Goal: Task Accomplishment & Management: Manage account settings

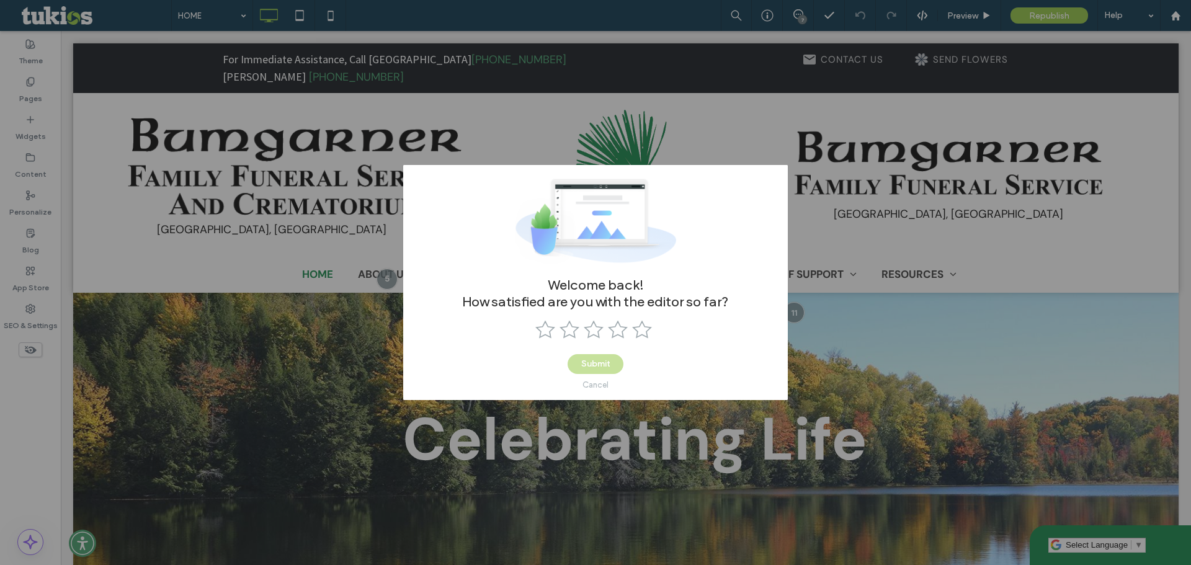
click at [849, 199] on div "Welcome back! How satisfied are you with the editor so far? Submit Cancel" at bounding box center [595, 282] width 1191 height 565
click at [606, 341] on div at bounding box center [595, 331] width 121 height 22
click at [614, 336] on use at bounding box center [618, 330] width 20 height 18
click at [594, 389] on div "Cancel" at bounding box center [596, 384] width 26 height 9
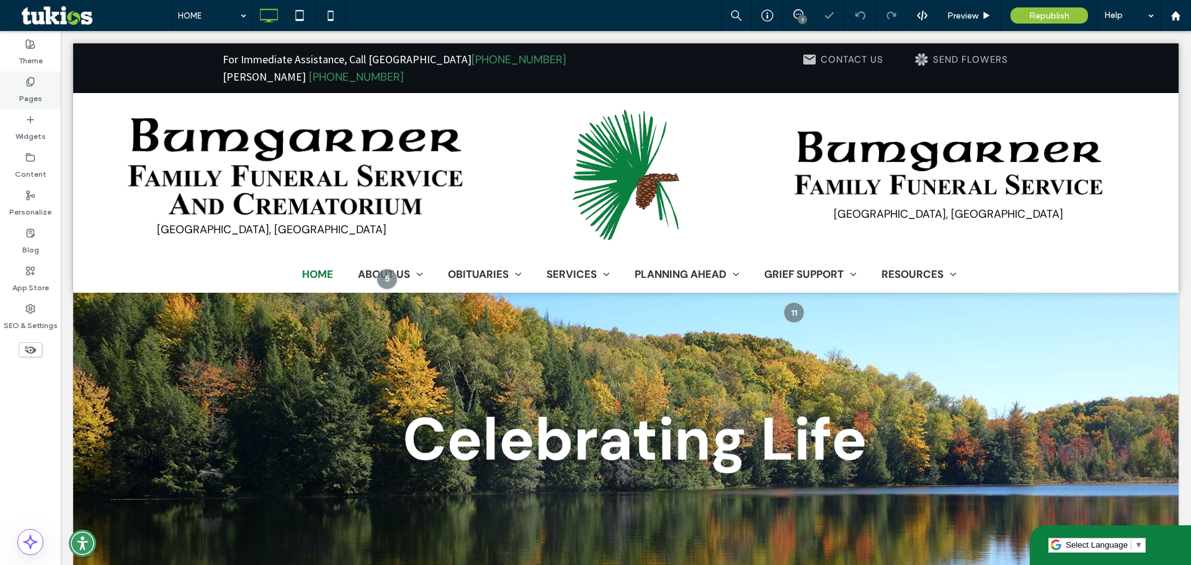
click at [44, 94] on div "Pages" at bounding box center [30, 90] width 61 height 38
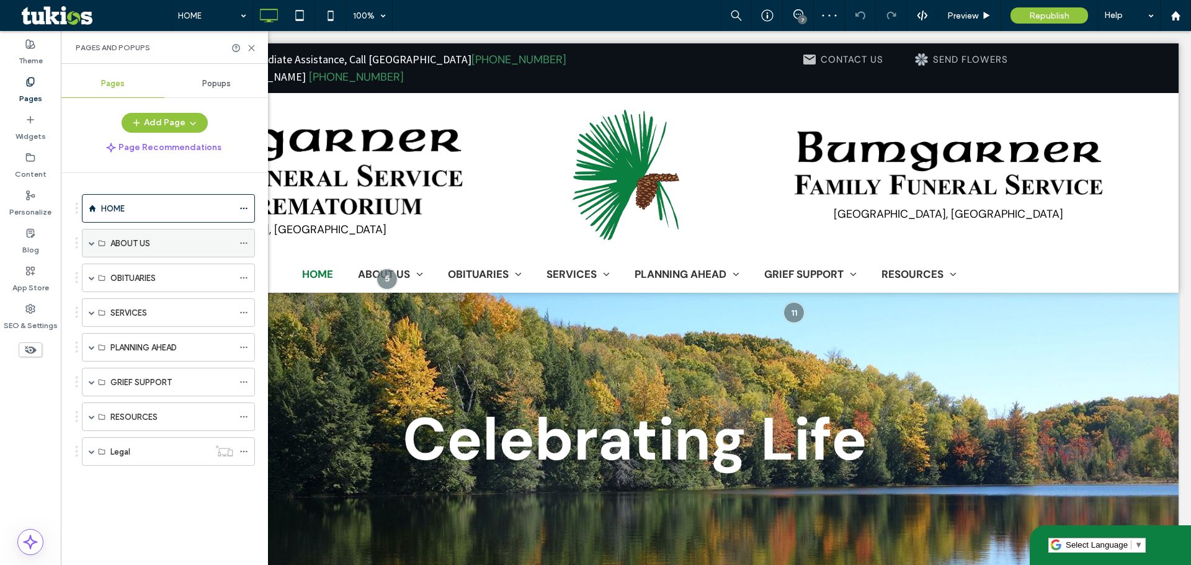
click at [91, 245] on span at bounding box center [92, 243] width 6 height 6
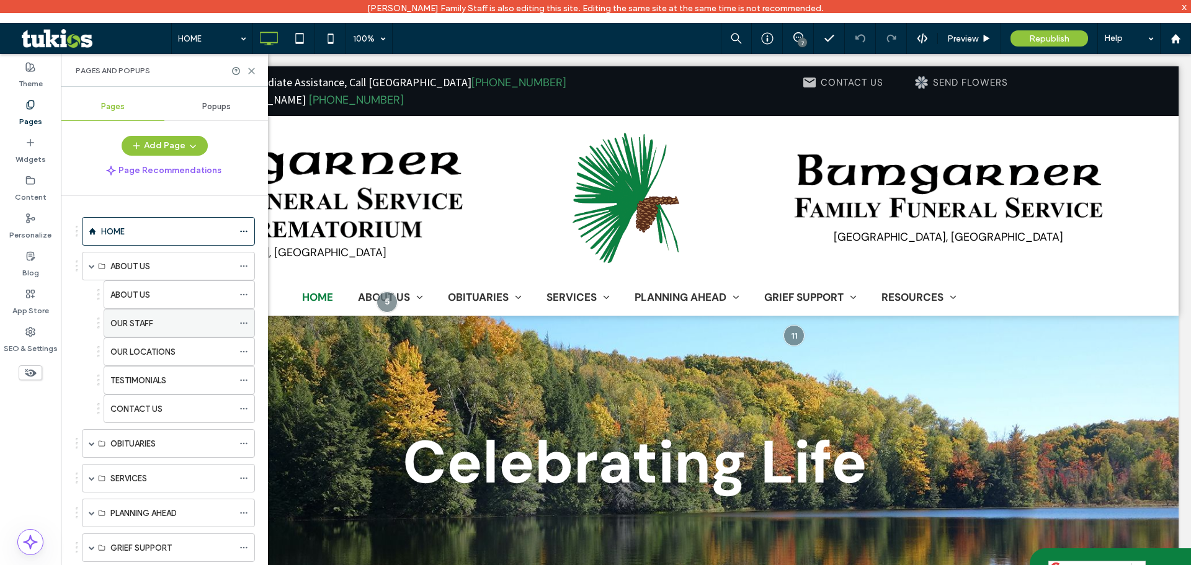
click at [136, 322] on label "OUR STAFF" at bounding box center [131, 324] width 43 height 22
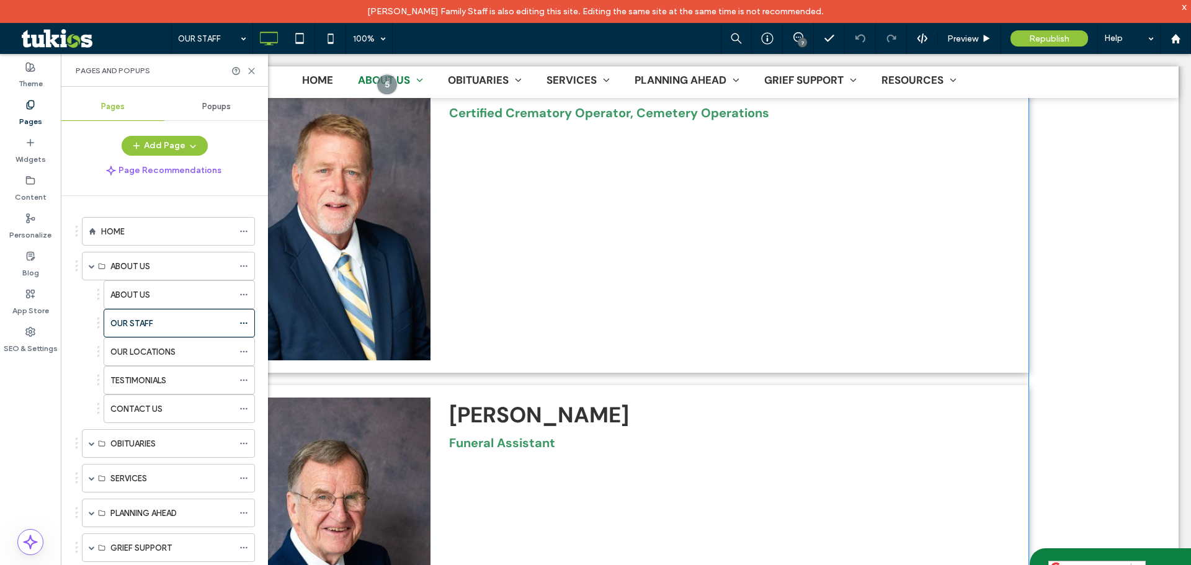
scroll to position [2544, 0]
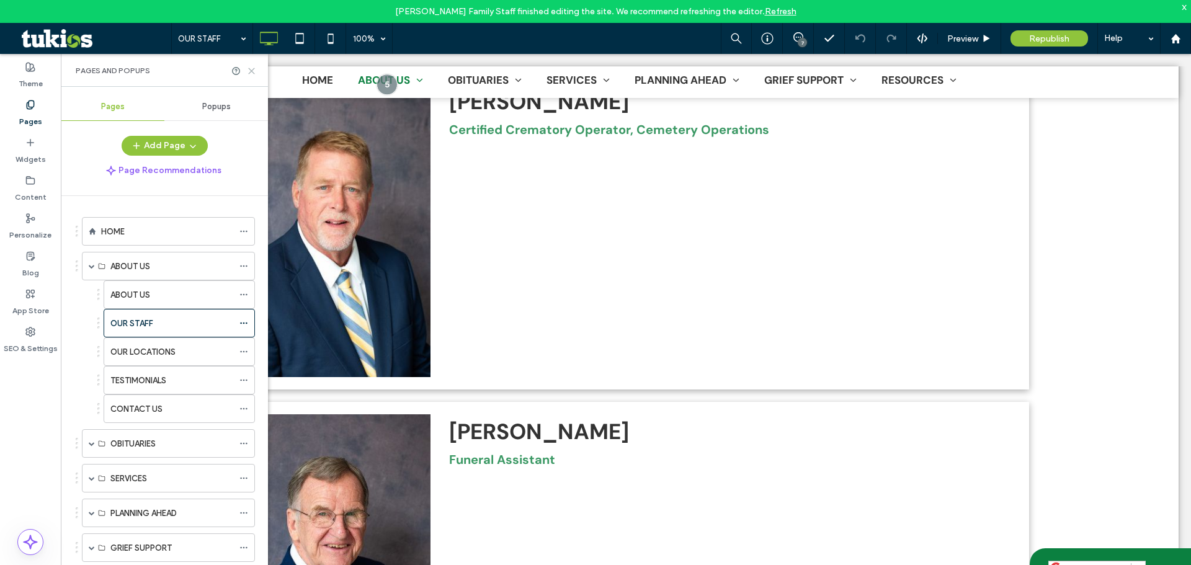
click at [255, 70] on icon at bounding box center [251, 70] width 9 height 9
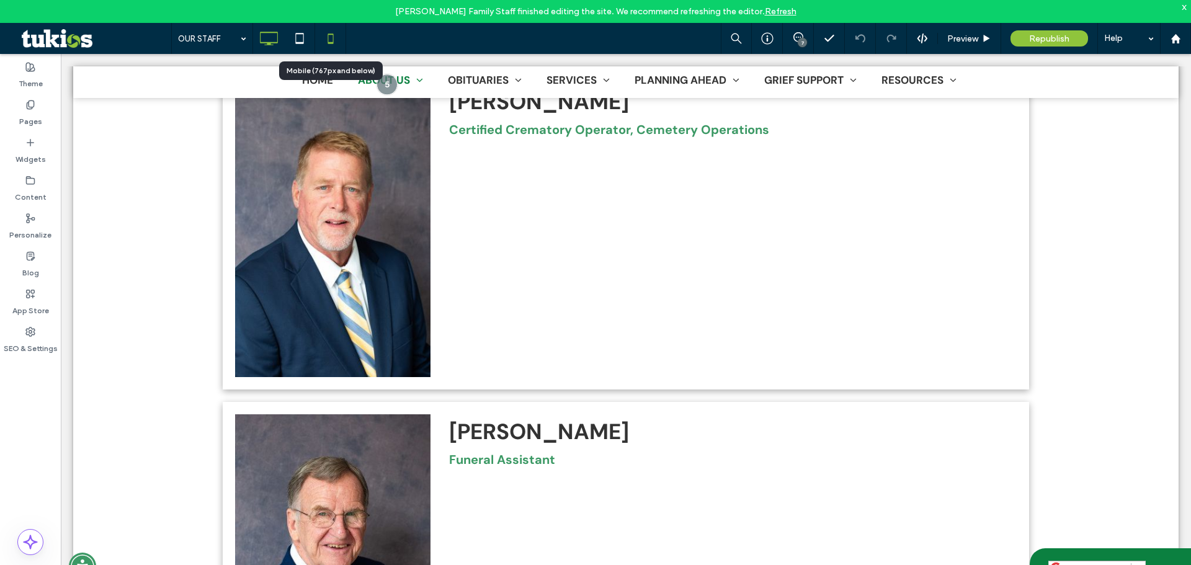
click at [321, 38] on icon at bounding box center [330, 38] width 25 height 25
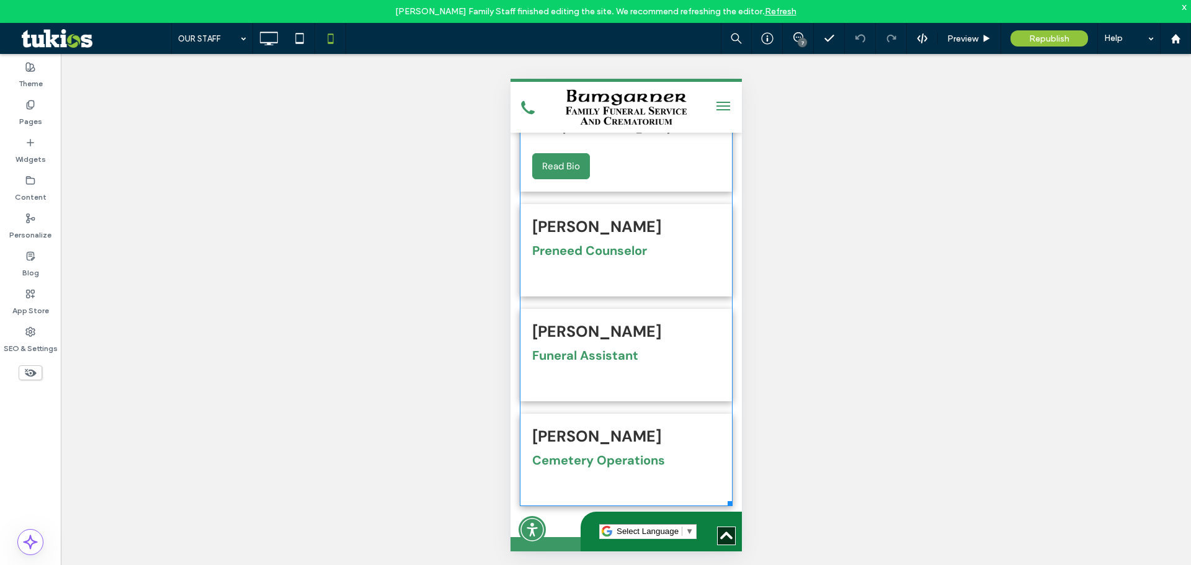
scroll to position [4095, 0]
